Goal: Transaction & Acquisition: Book appointment/travel/reservation

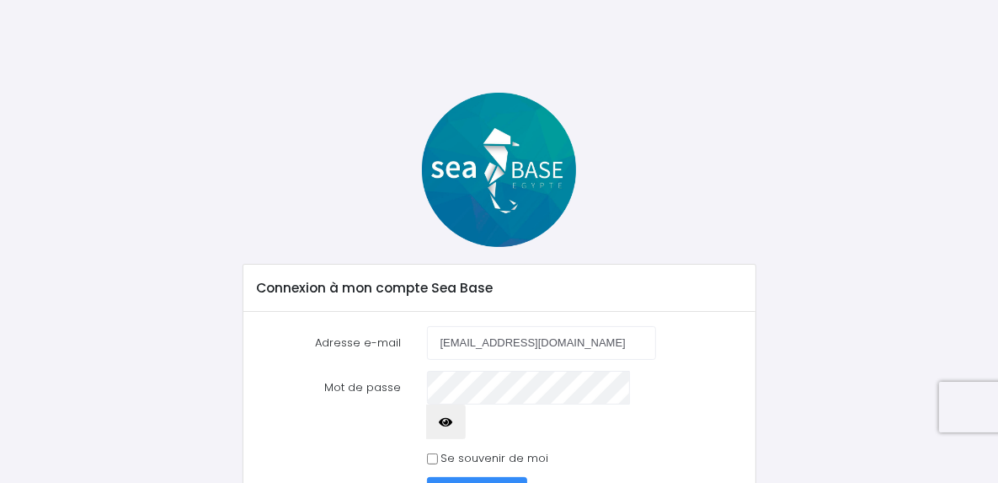
type input "dcatroux@hotmail.fr"
click at [453, 422] on icon "button" at bounding box center [446, 422] width 13 height 0
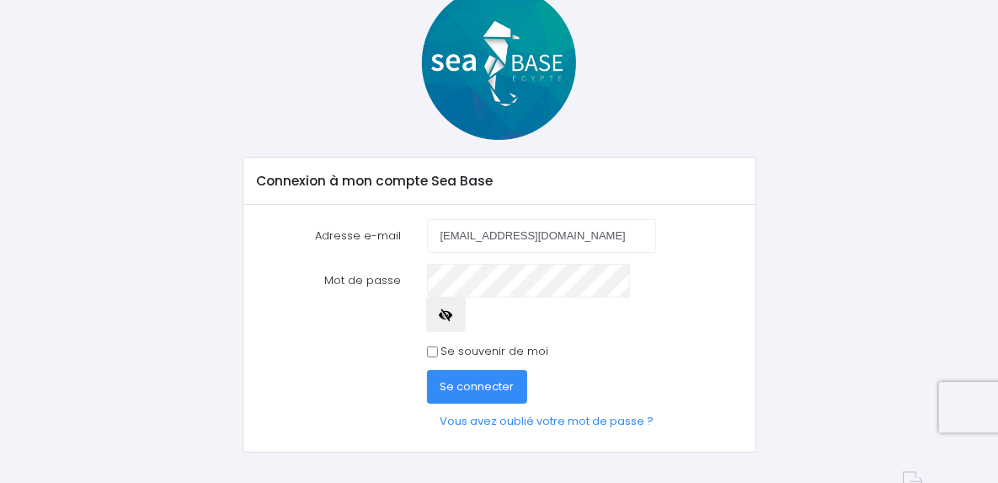
scroll to position [109, 0]
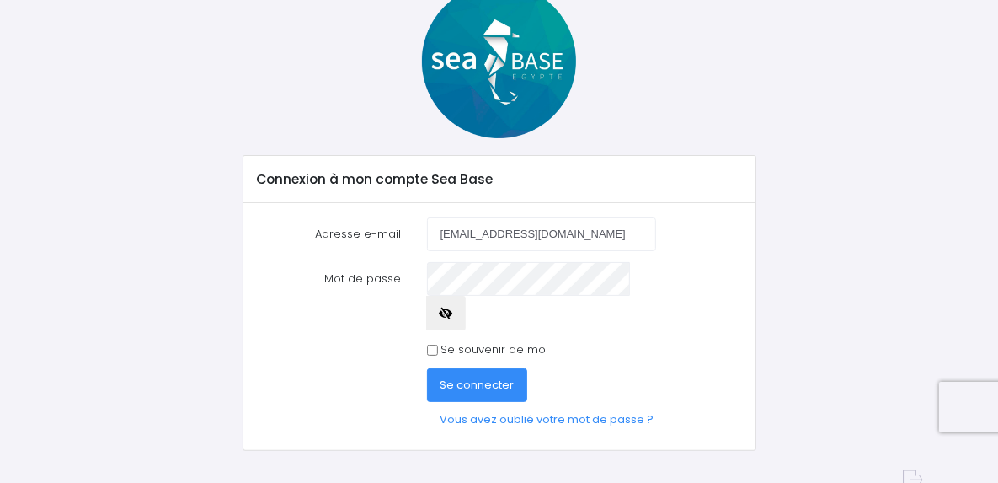
click at [427, 345] on input "Se souvenir de moi" at bounding box center [432, 350] width 11 height 11
checkbox input "true"
click at [473, 377] on span "Se connecter" at bounding box center [478, 385] width 74 height 16
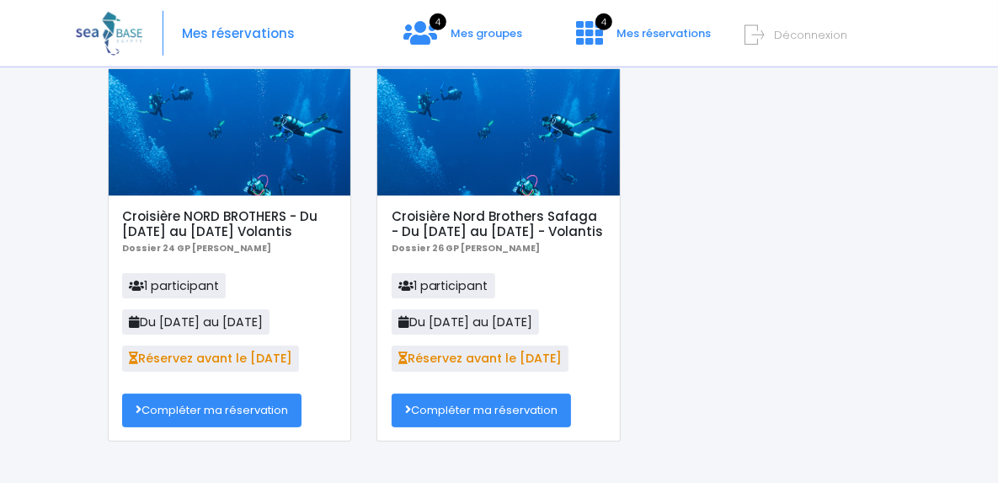
scroll to position [185, 0]
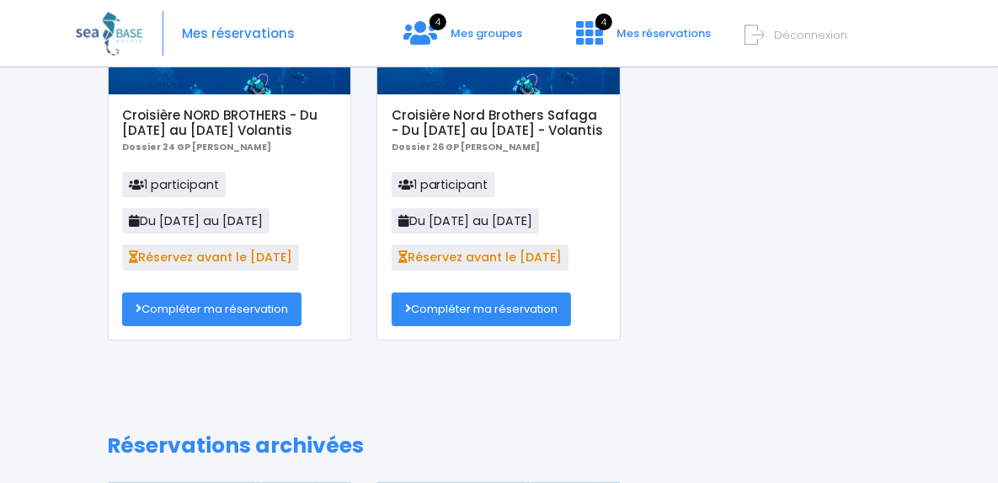
click at [194, 311] on link "Compléter ma réservation" at bounding box center [211, 309] width 179 height 34
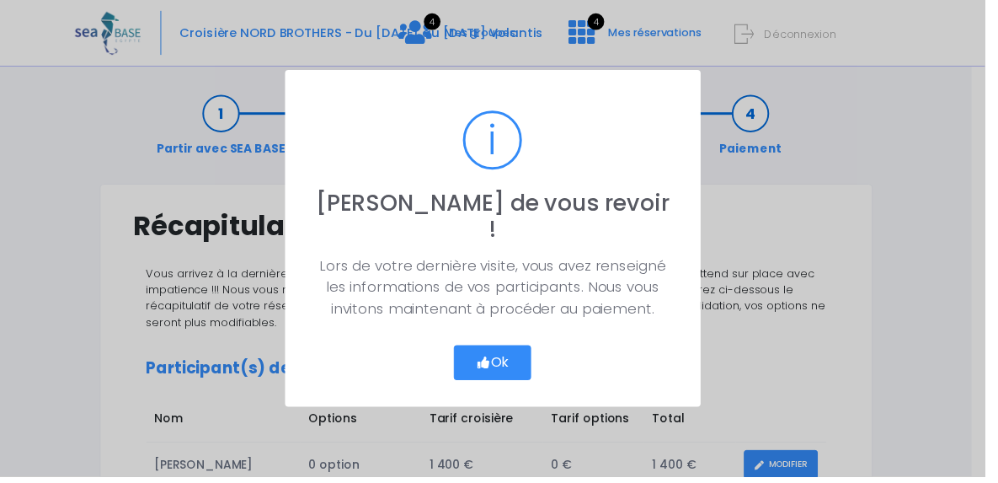
click at [512, 353] on button "Ok" at bounding box center [499, 367] width 79 height 35
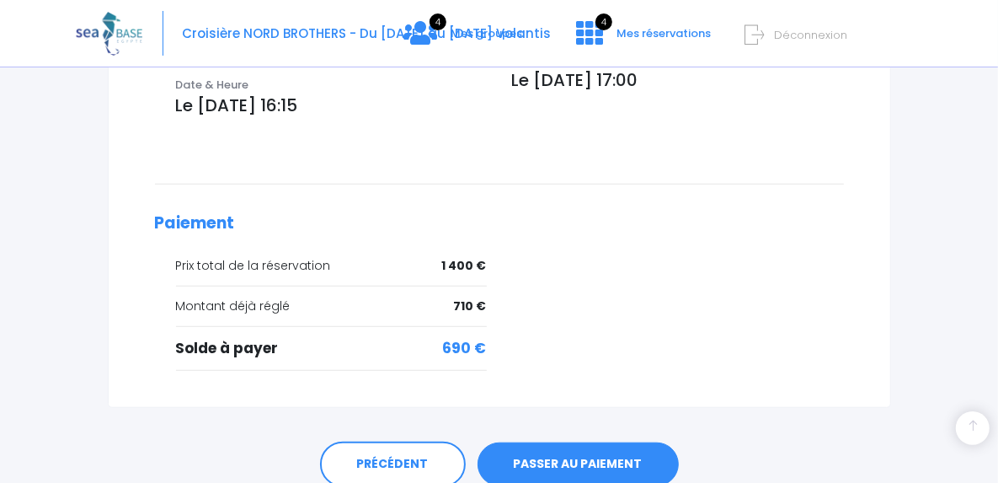
scroll to position [717, 0]
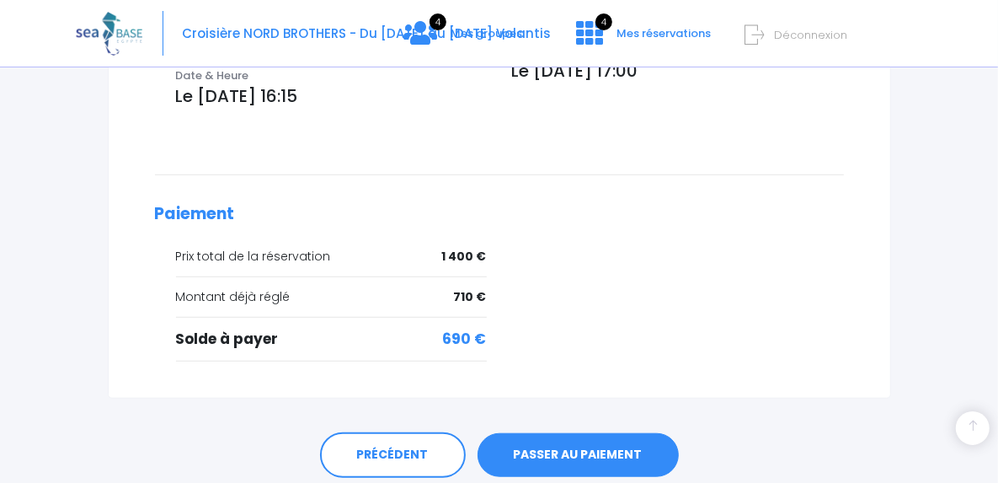
click at [569, 433] on link "PASSER AU PAIEMENT" at bounding box center [578, 455] width 201 height 44
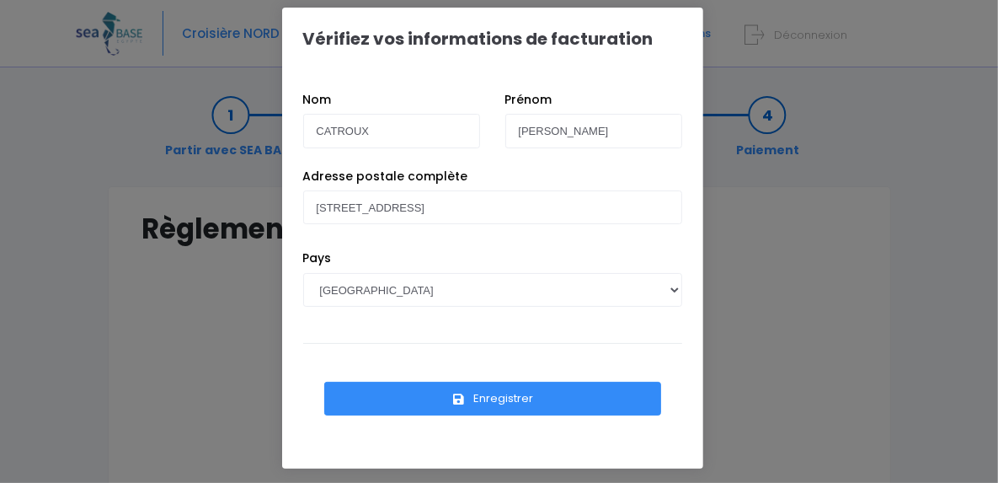
scroll to position [17, 0]
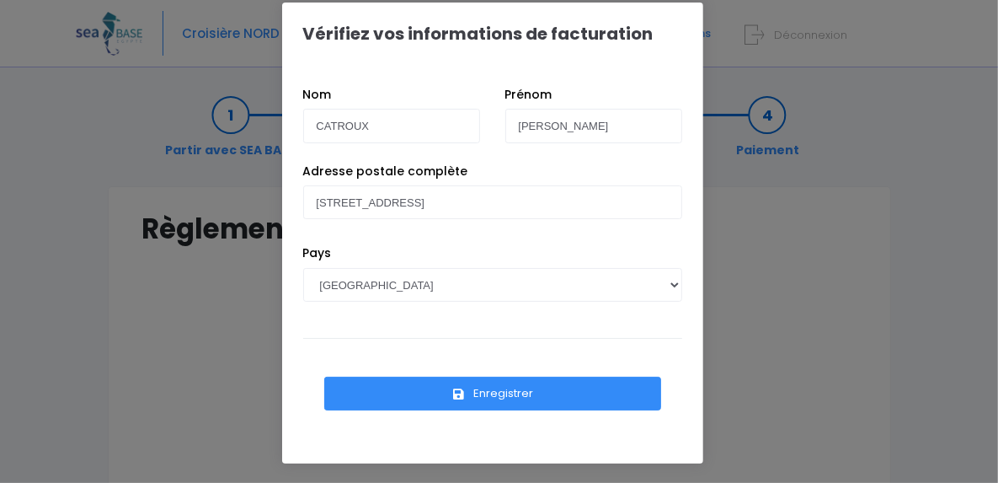
click at [485, 395] on button "Enregistrer" at bounding box center [492, 394] width 337 height 34
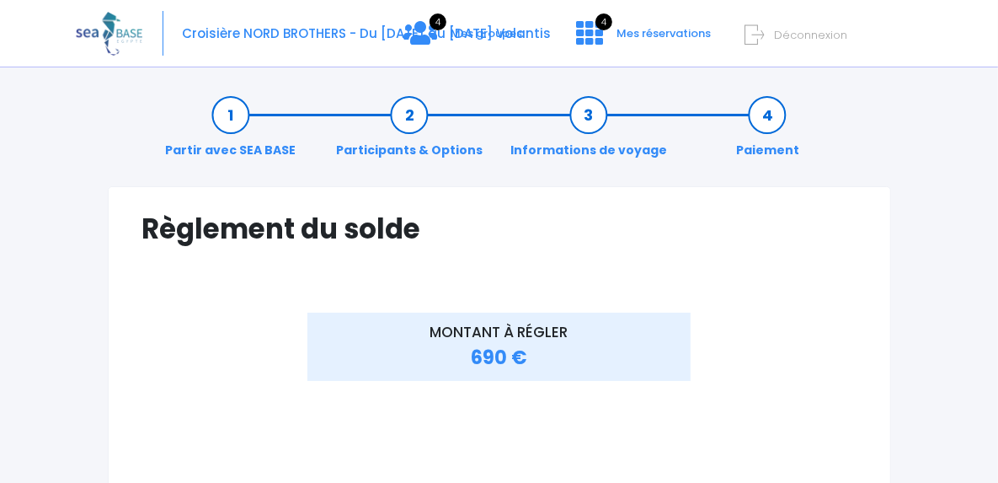
scroll to position [185, 0]
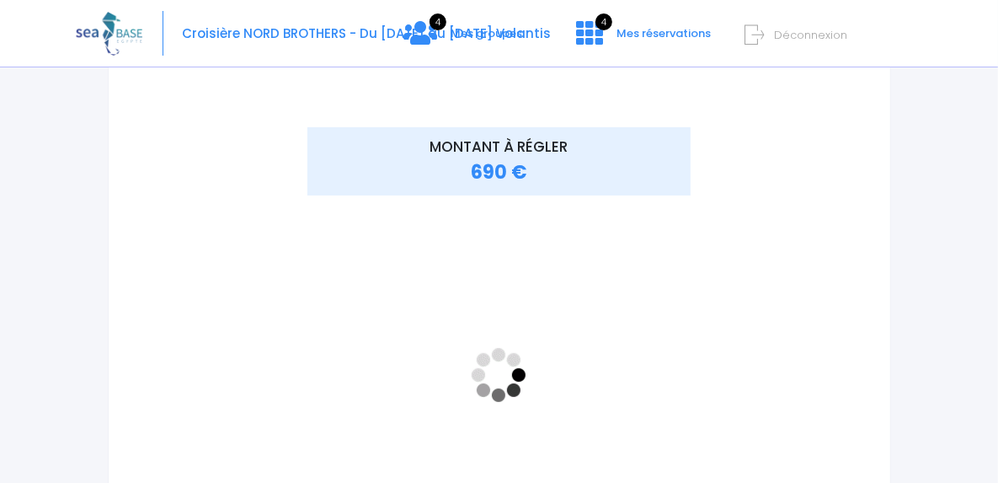
click at [684, 348] on iframe "<!-- //required -->" at bounding box center [498, 374] width 383 height 337
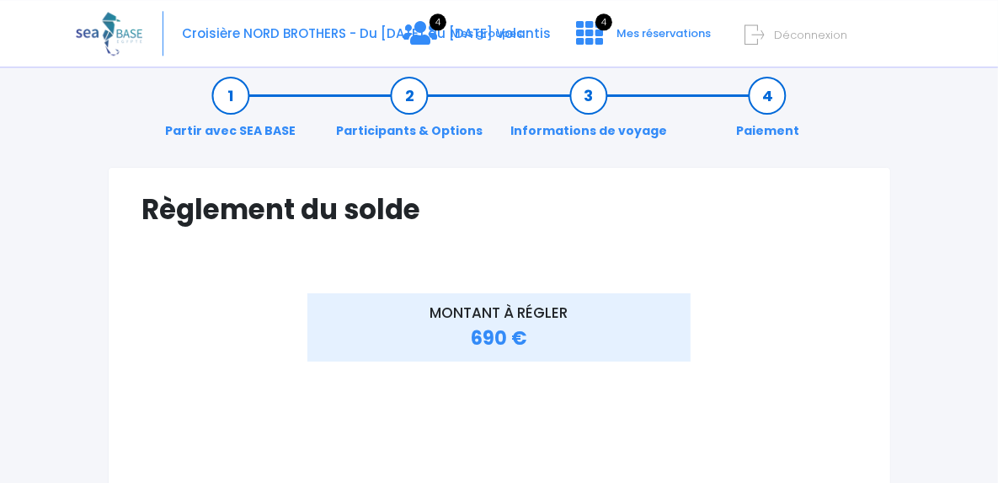
scroll to position [0, 0]
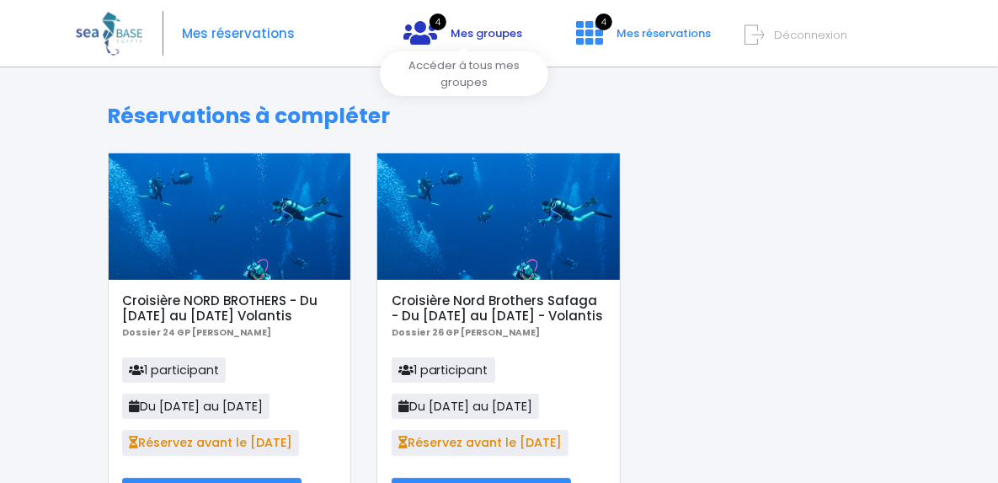
click at [495, 33] on span "Mes groupes" at bounding box center [487, 33] width 72 height 16
click at [482, 29] on span "Mes groupes" at bounding box center [487, 33] width 72 height 16
click at [463, 37] on span "Mes groupes" at bounding box center [487, 33] width 72 height 16
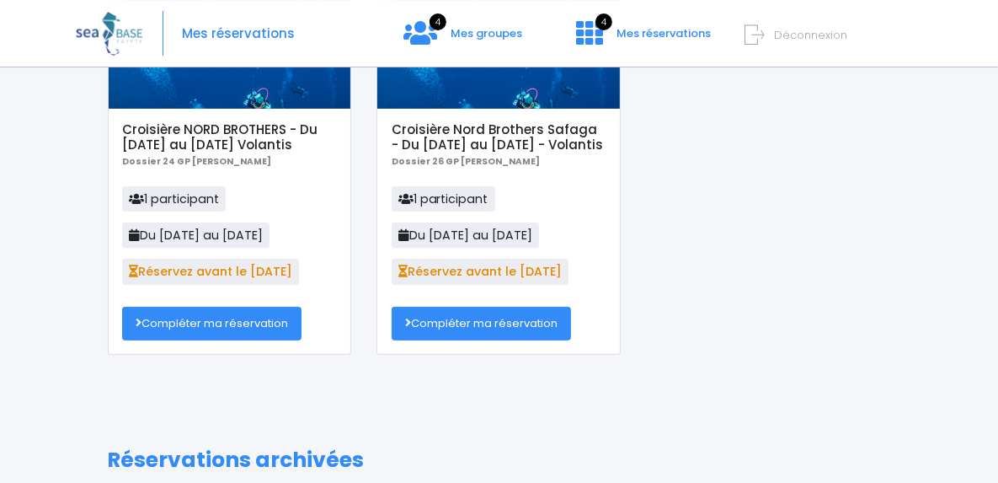
scroll to position [185, 0]
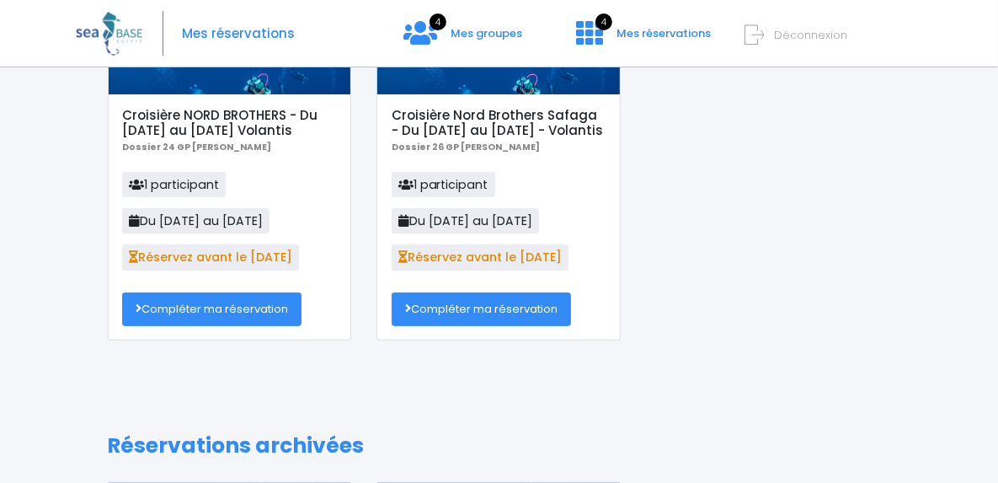
click at [188, 314] on link "Compléter ma réservation" at bounding box center [211, 309] width 179 height 34
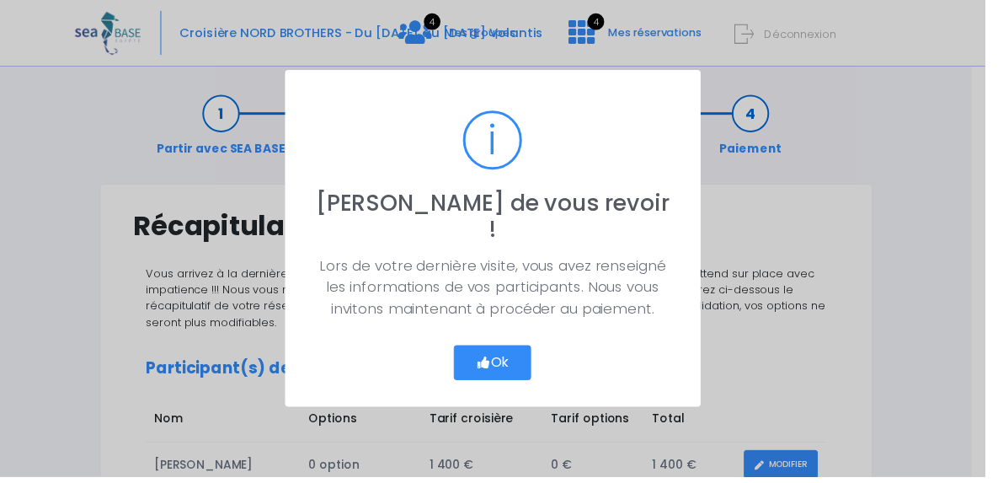
click at [505, 350] on button "Ok" at bounding box center [499, 367] width 79 height 35
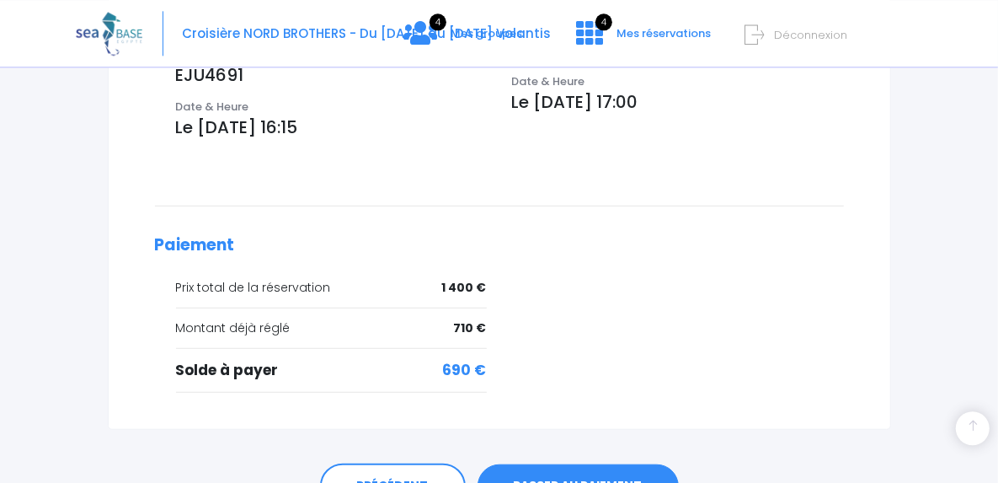
scroll to position [717, 0]
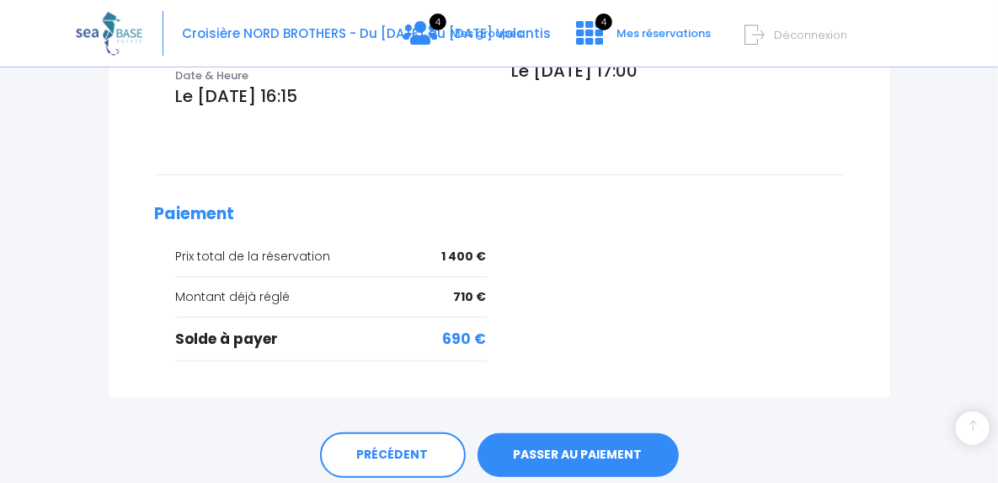
click at [547, 433] on link "PASSER AU PAIEMENT" at bounding box center [578, 455] width 201 height 44
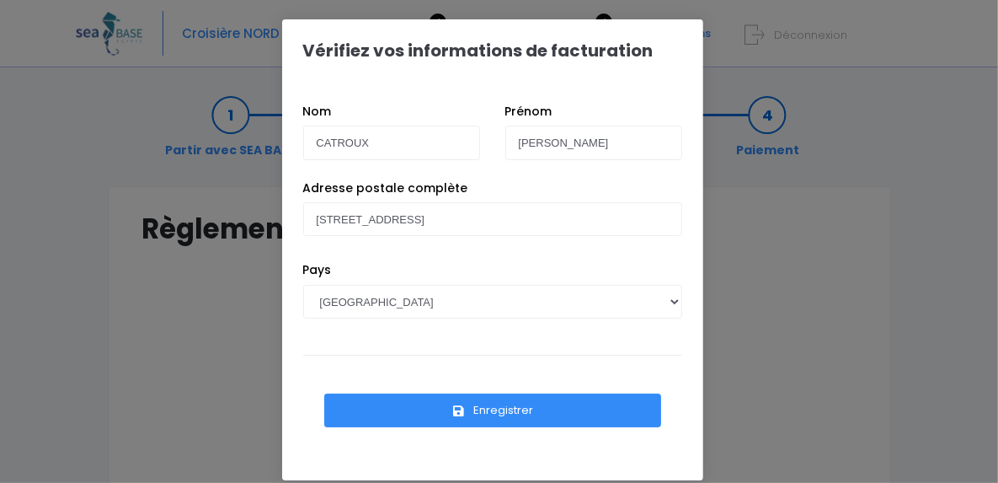
click at [505, 414] on button "Enregistrer" at bounding box center [492, 410] width 337 height 34
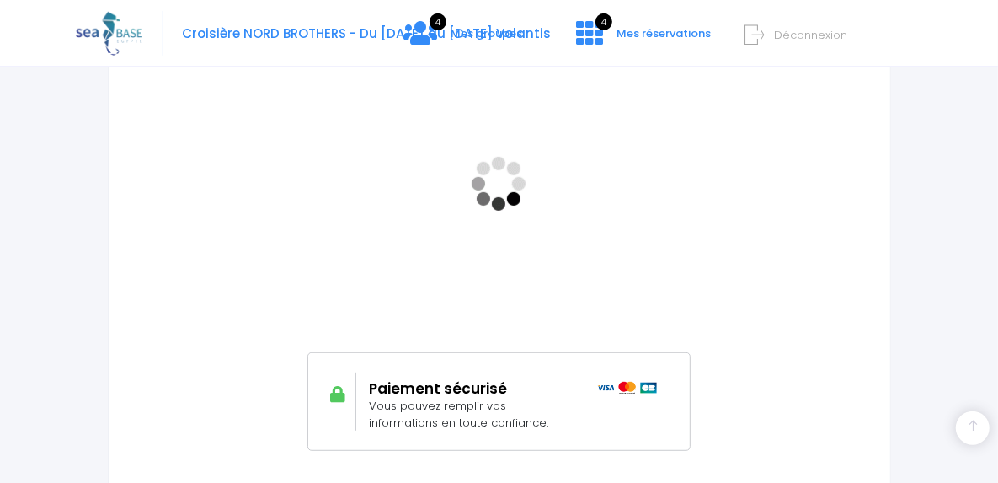
scroll to position [356, 0]
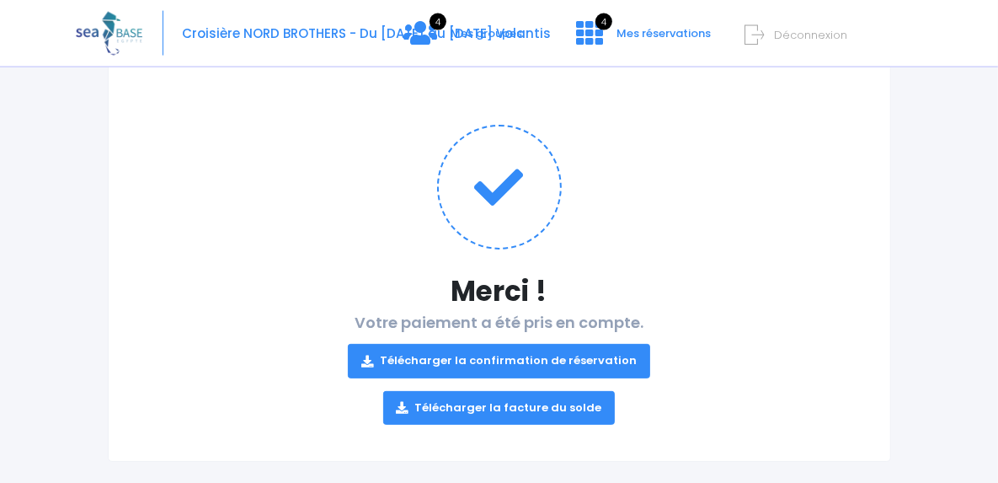
scroll to position [149, 0]
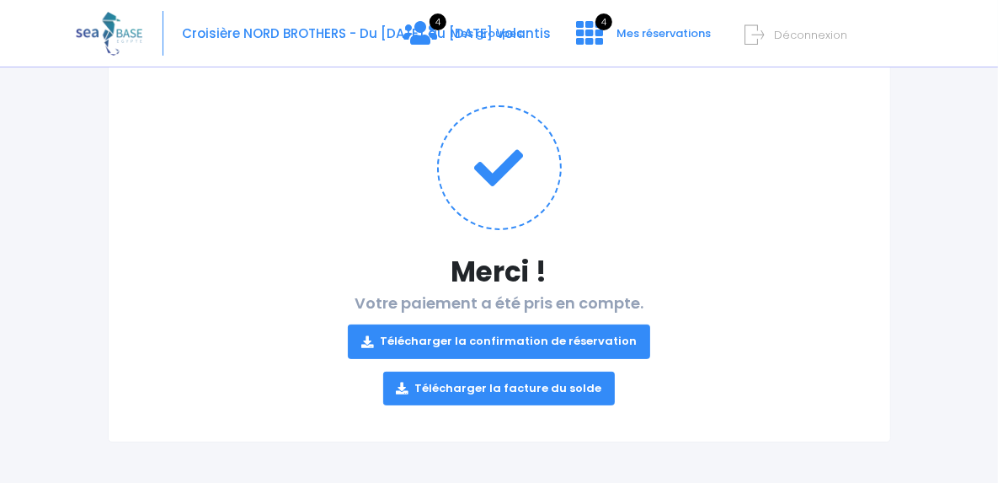
click at [516, 340] on link "Télécharger la confirmation de réservation" at bounding box center [499, 341] width 302 height 34
click at [524, 392] on link "Télécharger la facture du solde" at bounding box center [499, 389] width 233 height 34
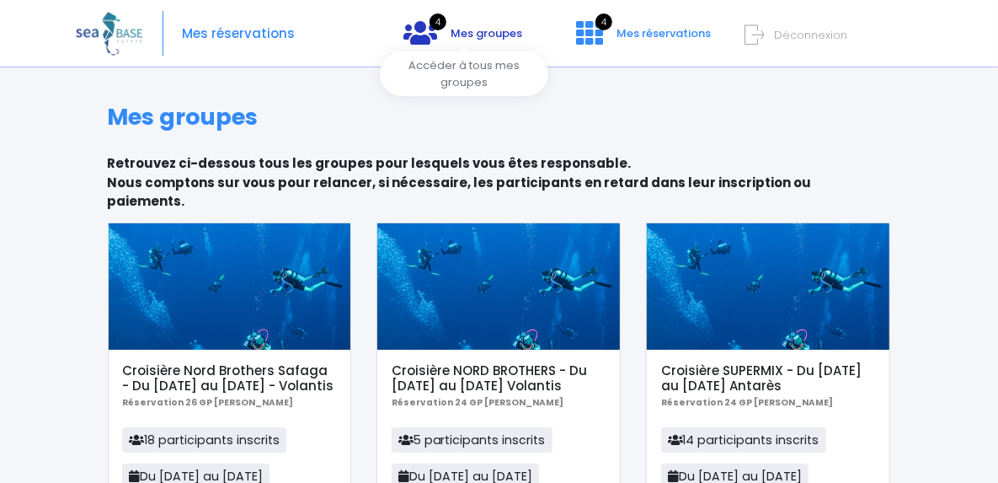
click at [486, 37] on span "Mes groupes" at bounding box center [487, 33] width 72 height 16
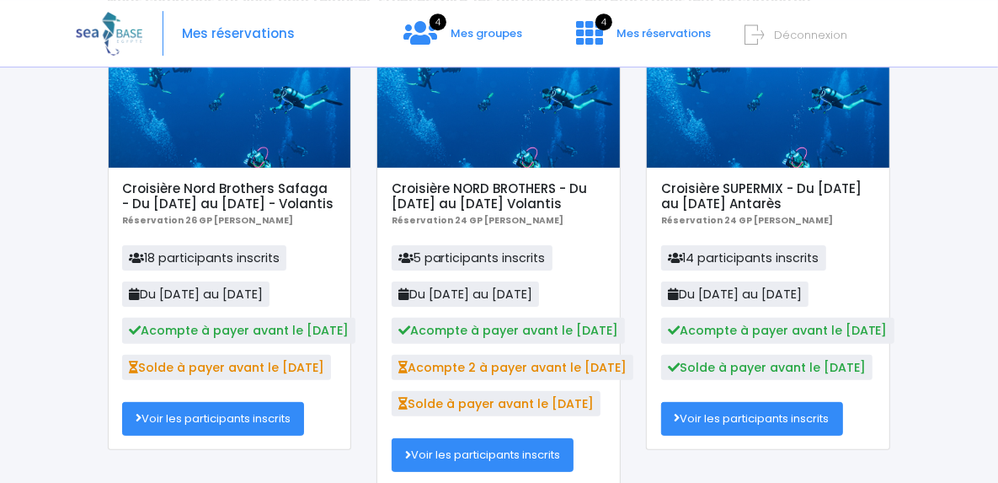
scroll to position [185, 0]
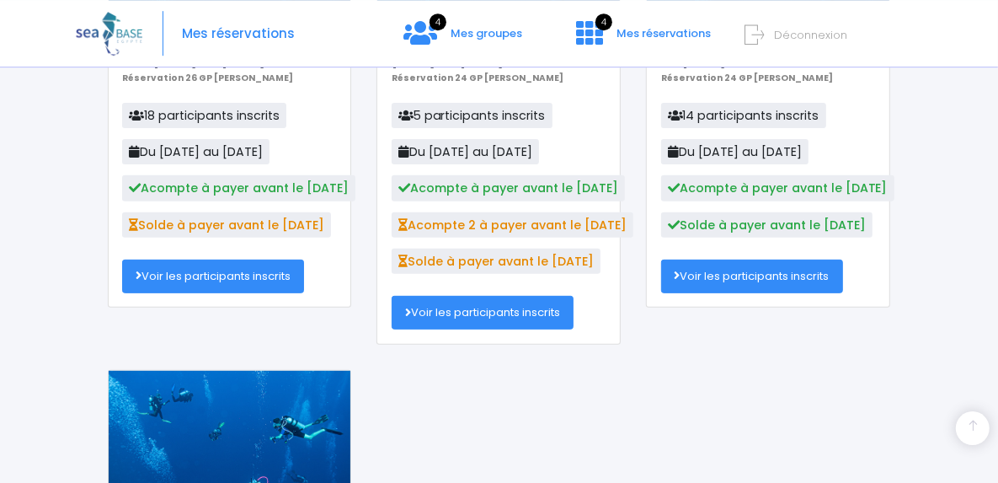
scroll to position [371, 0]
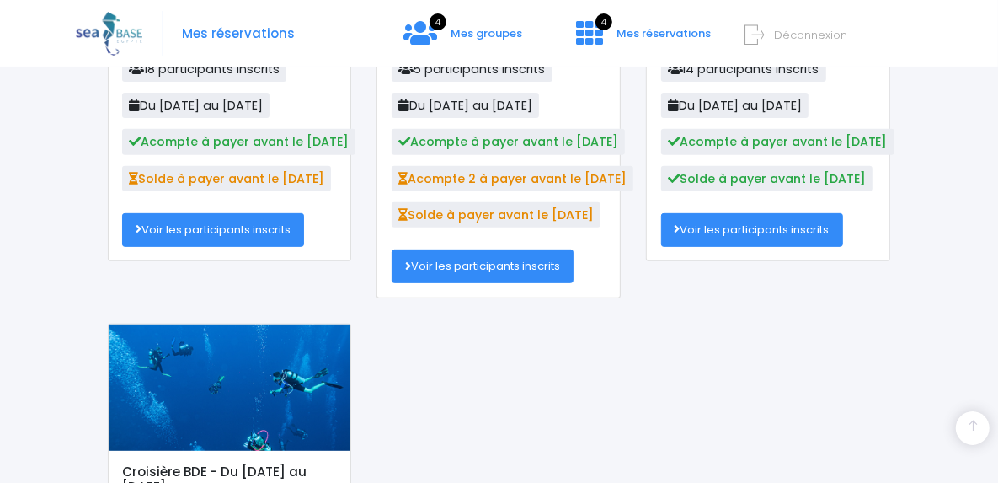
click at [489, 253] on link "Voir les participants inscrits" at bounding box center [483, 266] width 182 height 34
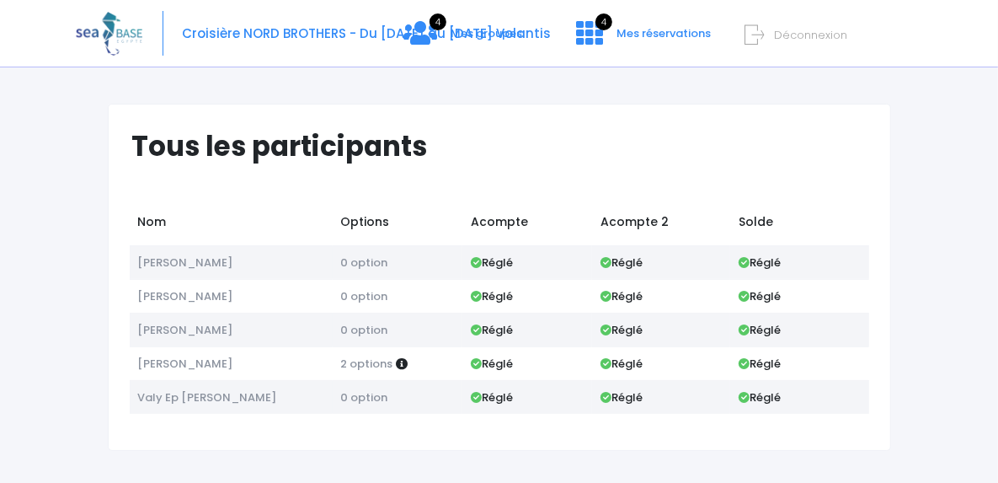
click at [817, 34] on span "Déconnexion" at bounding box center [810, 35] width 73 height 16
